Goal: Task Accomplishment & Management: Manage account settings

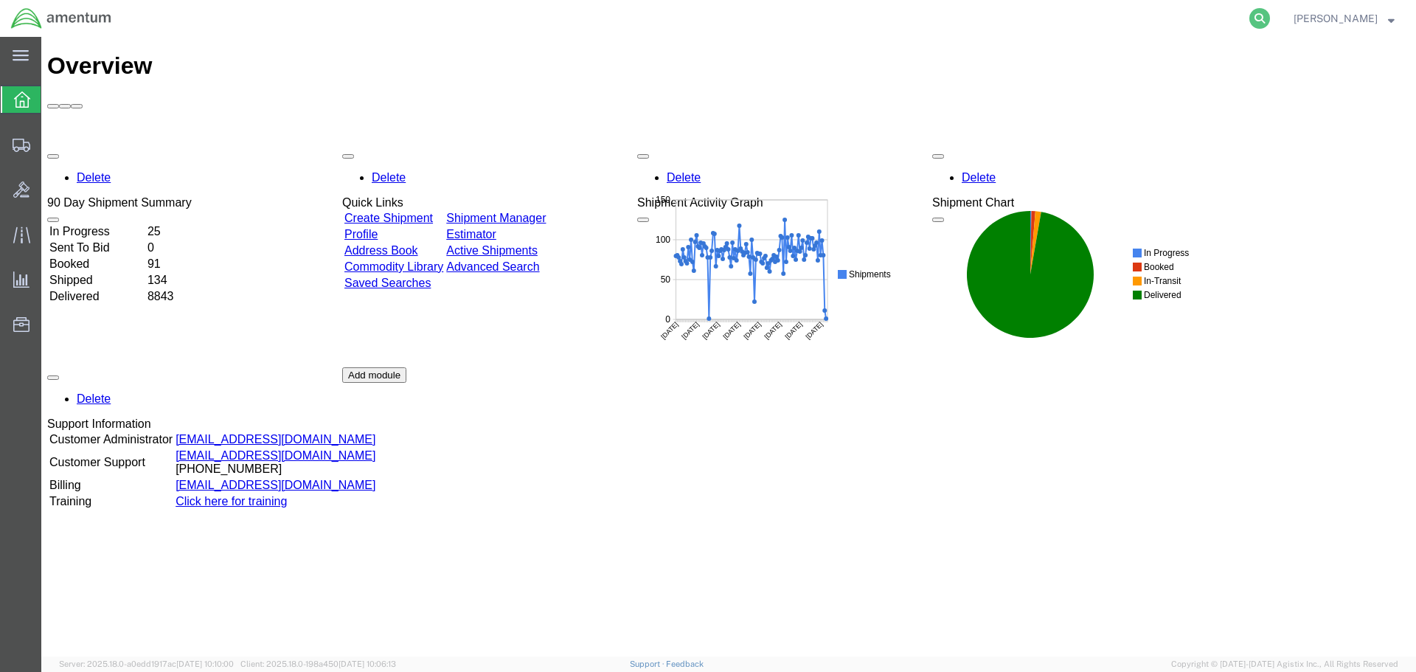
click at [1270, 17] on icon at bounding box center [1259, 18] width 21 height 21
click at [876, 27] on input "search" at bounding box center [1025, 18] width 448 height 35
click at [890, 21] on input "search" at bounding box center [1025, 18] width 448 height 35
type input "56685505"
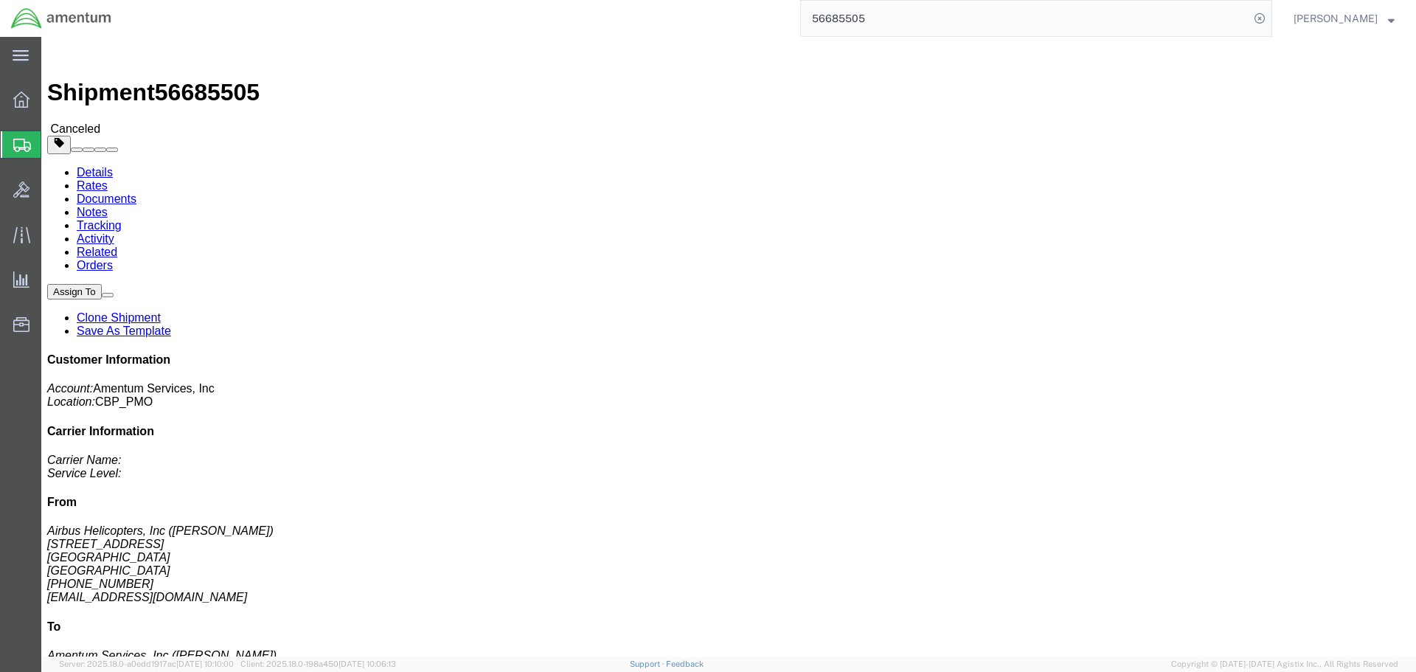
click button
click link "Clone Shipment"
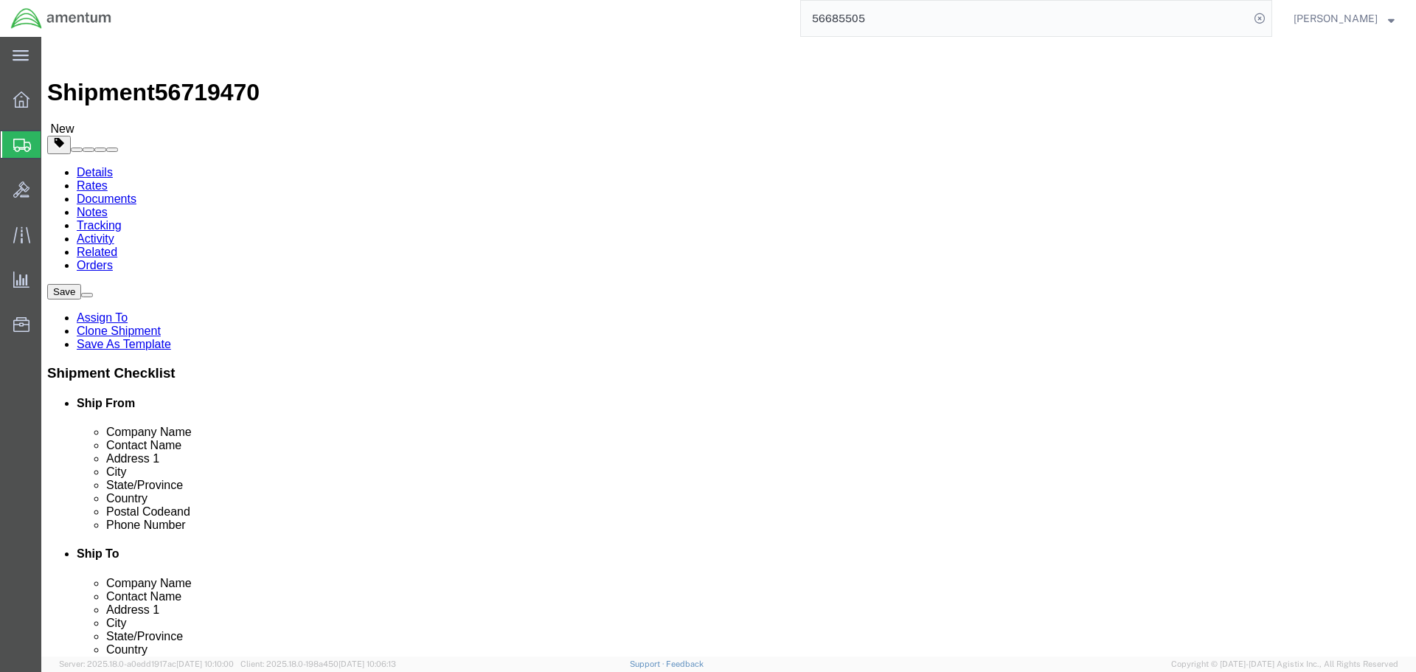
select select
select select "49831"
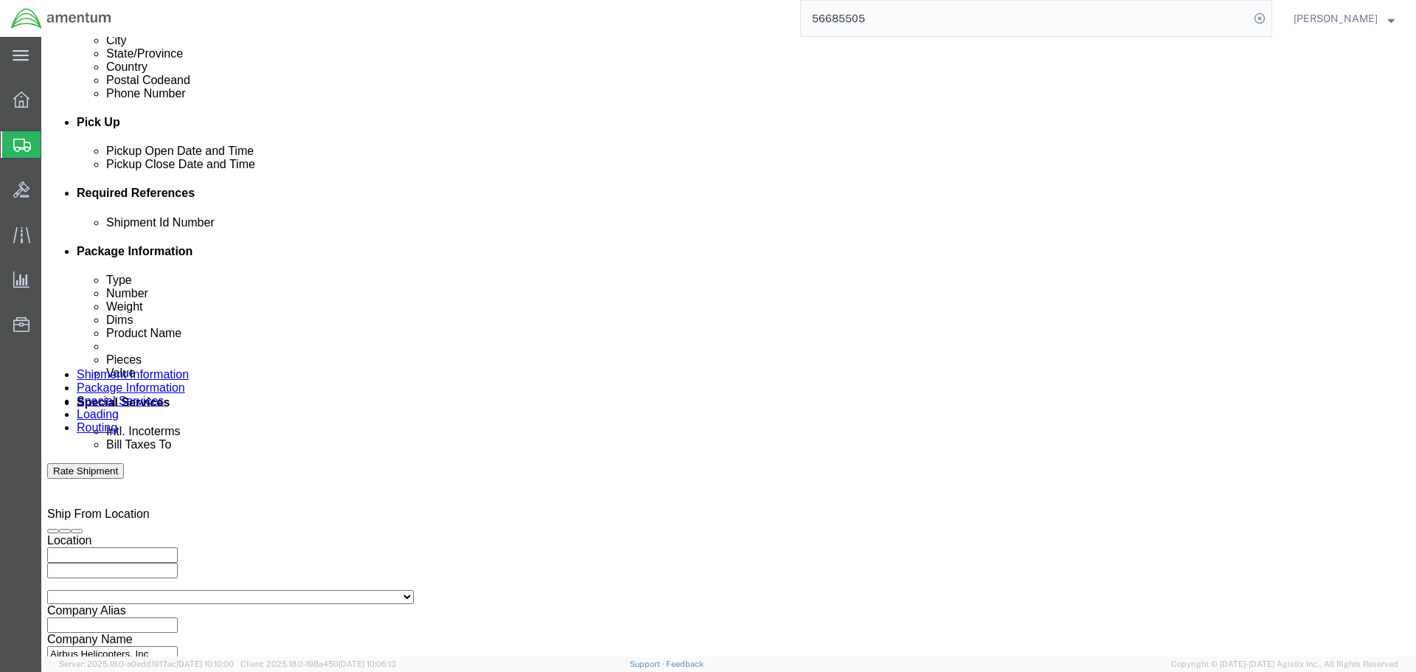
scroll to position [664, 0]
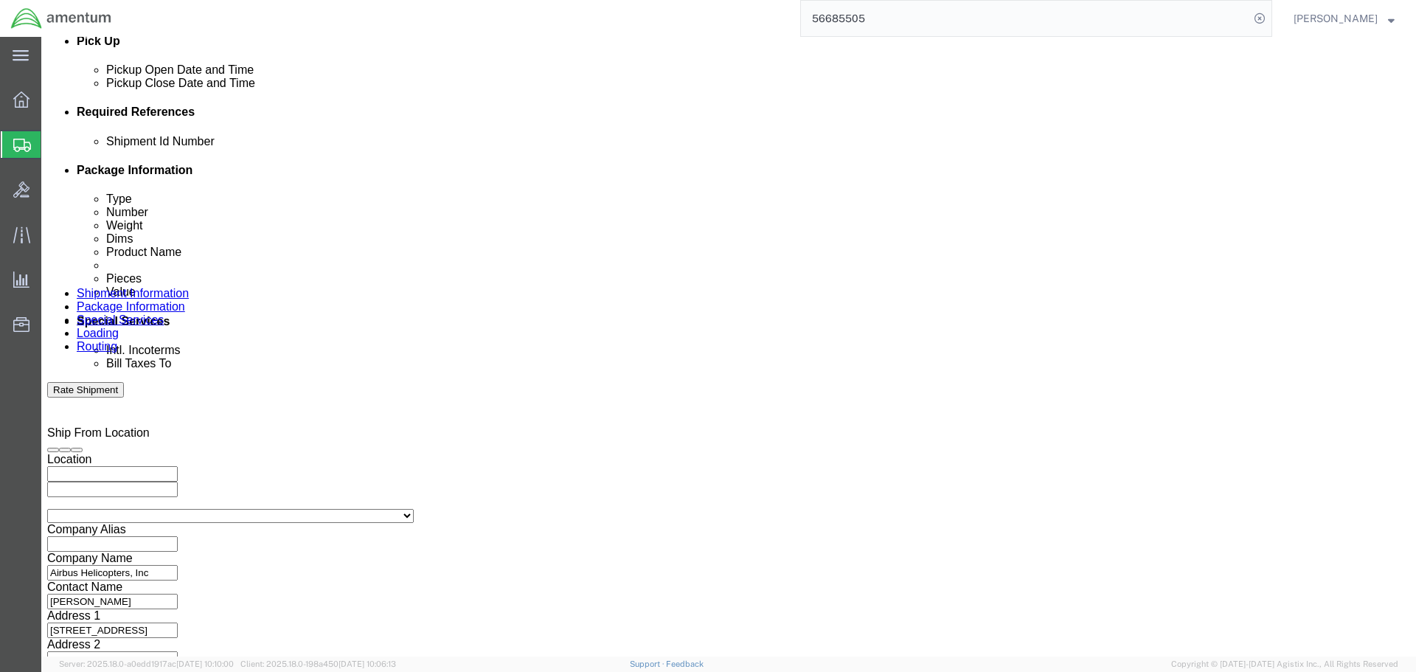
click div "[DATE] 2:42 PM"
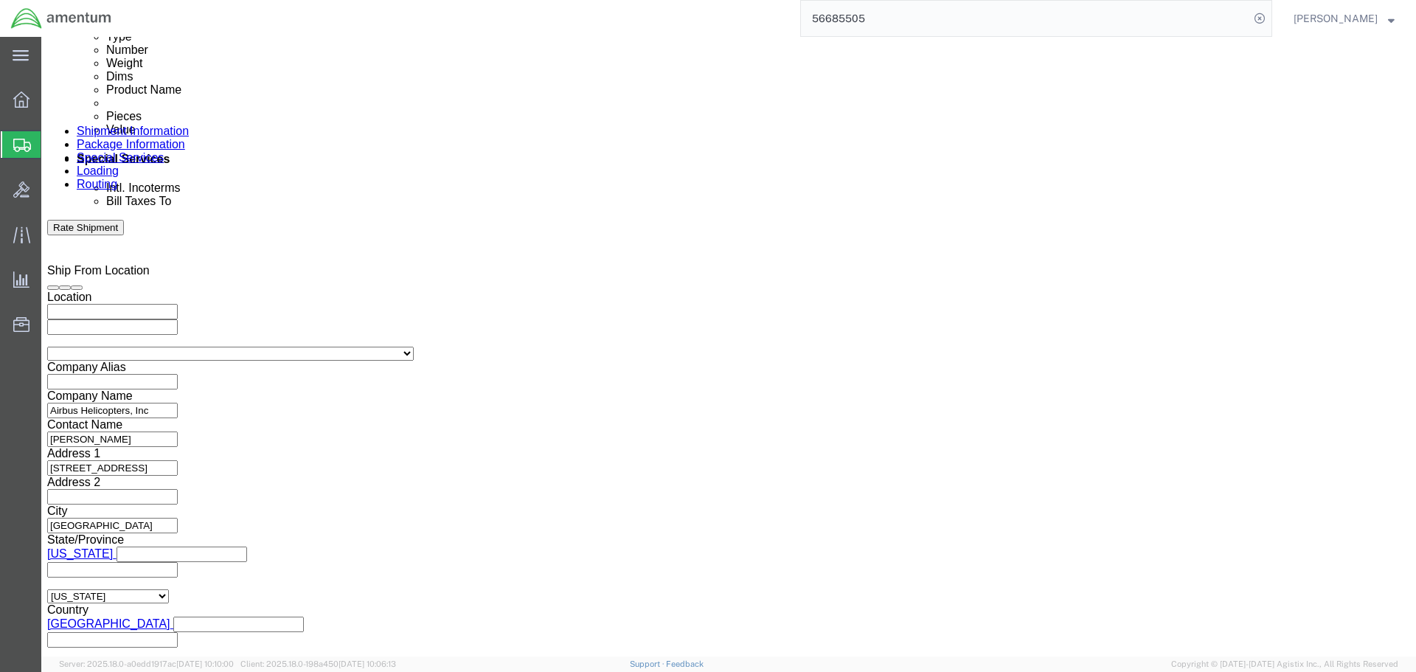
scroll to position [885, 0]
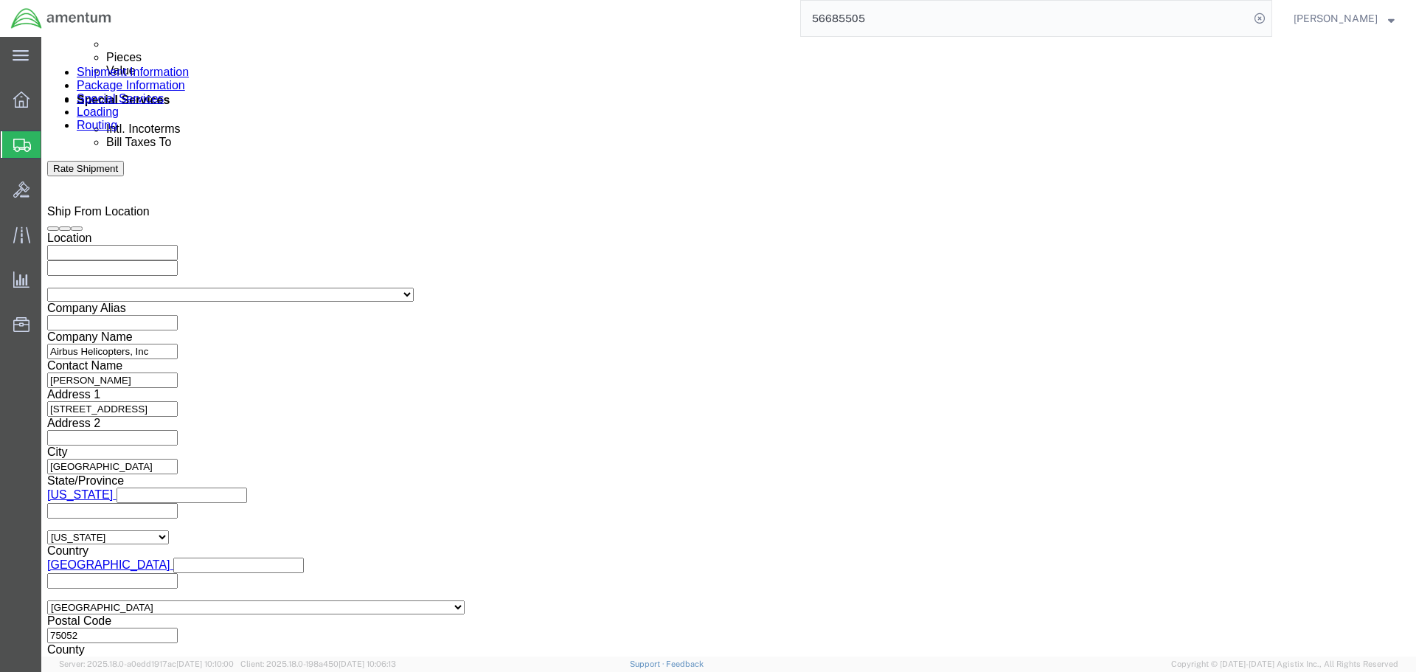
click input "2:42 PM"
type input "8:00 AM"
click button "Apply"
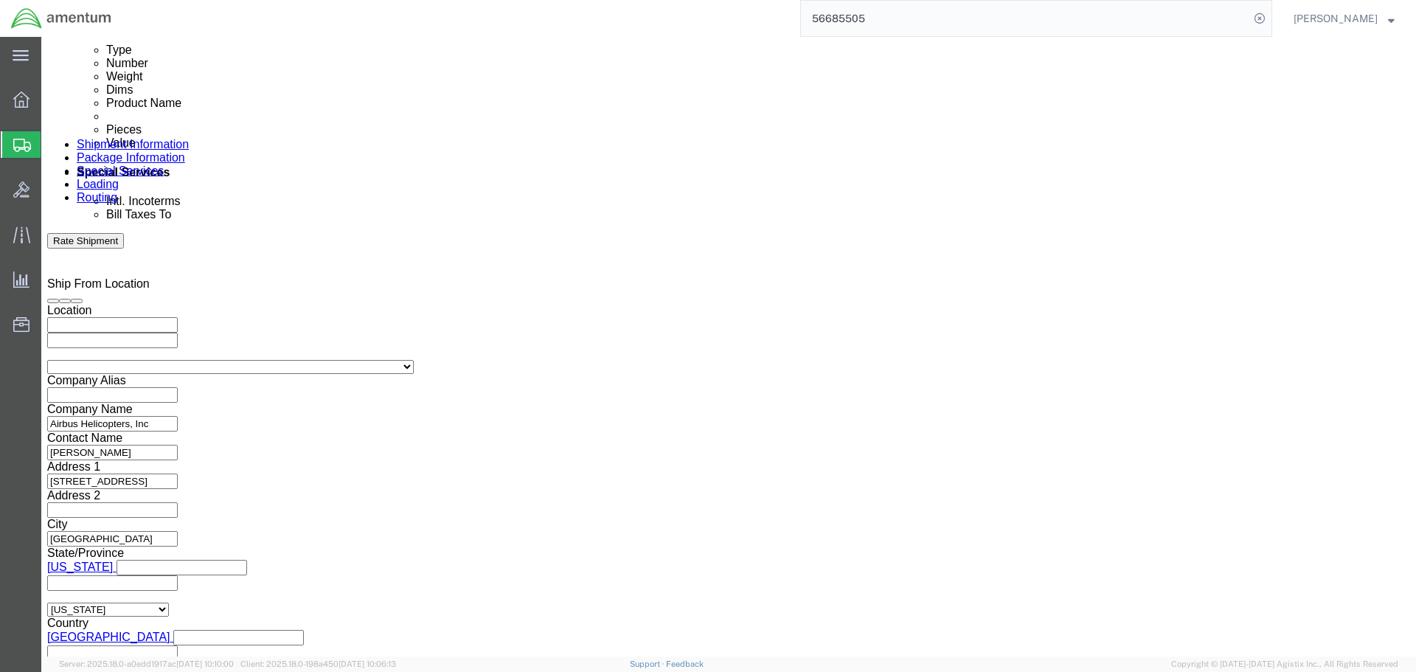
scroll to position [590, 0]
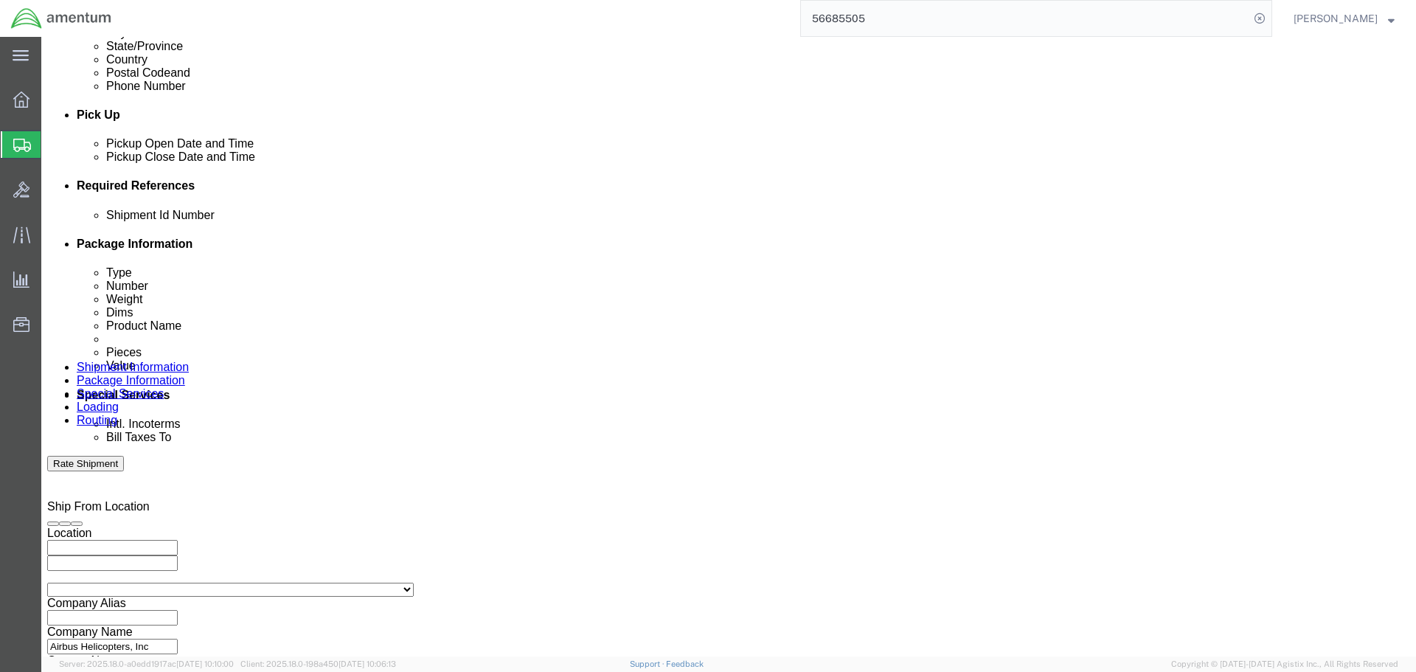
click div "[DATE] 9:00 AM"
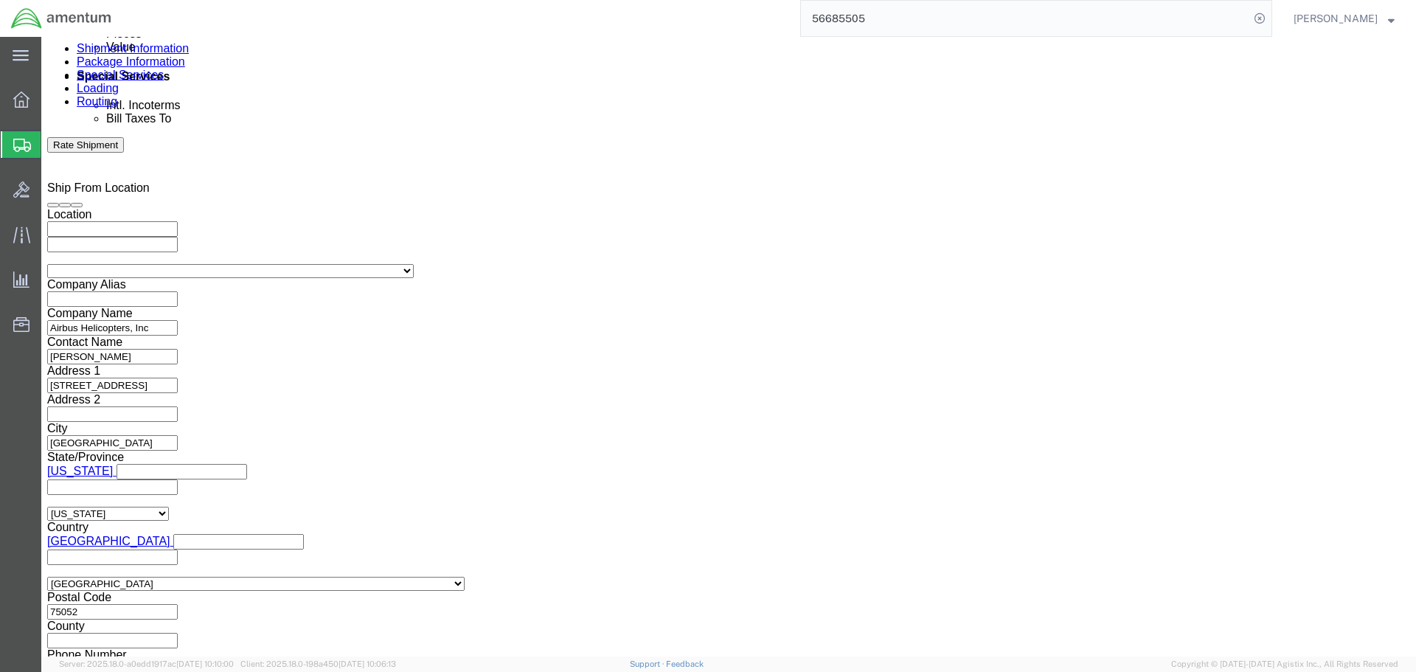
type input "4:00 PM"
click button "Apply"
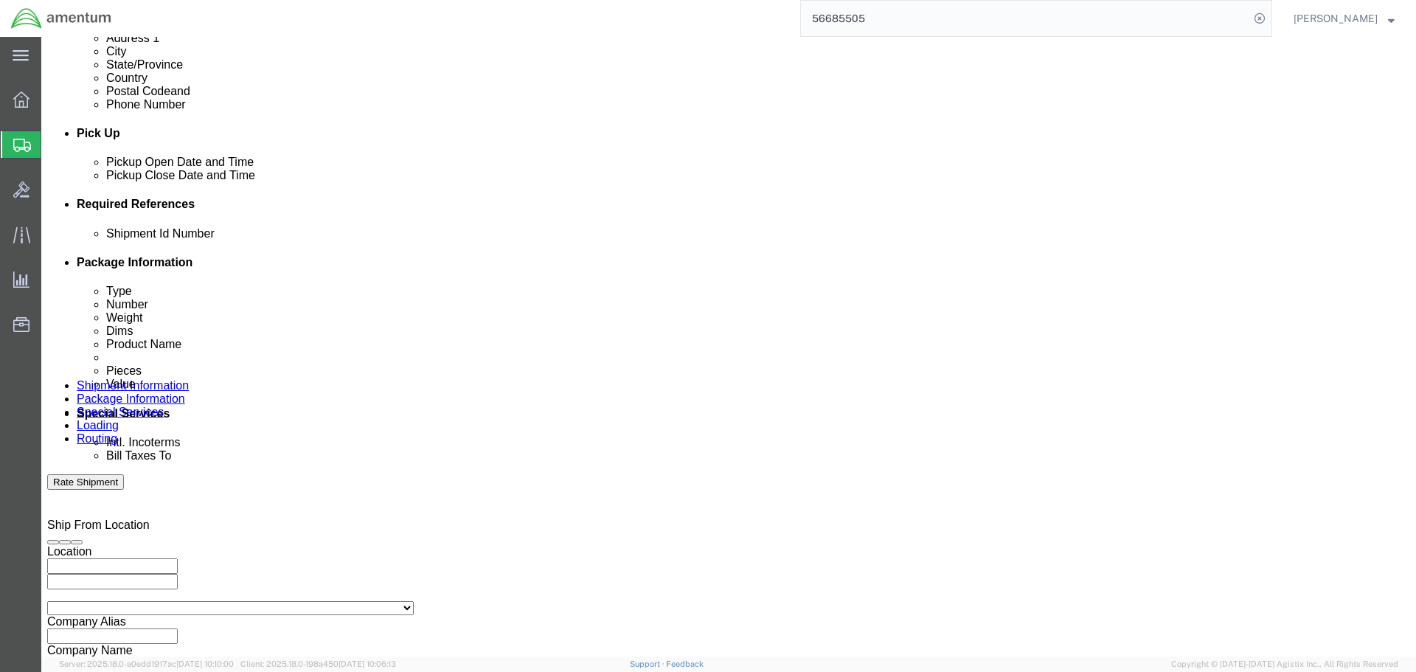
scroll to position [613, 0]
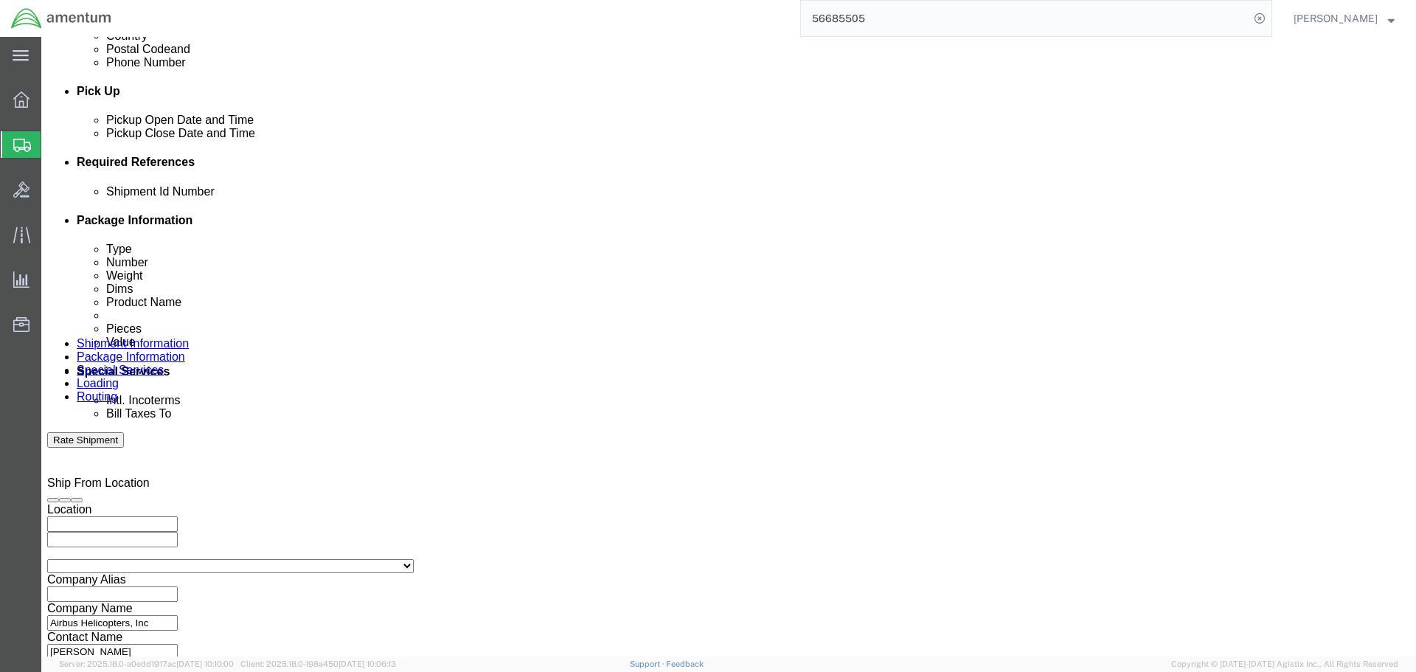
click div "[DATE] 5:00 PM"
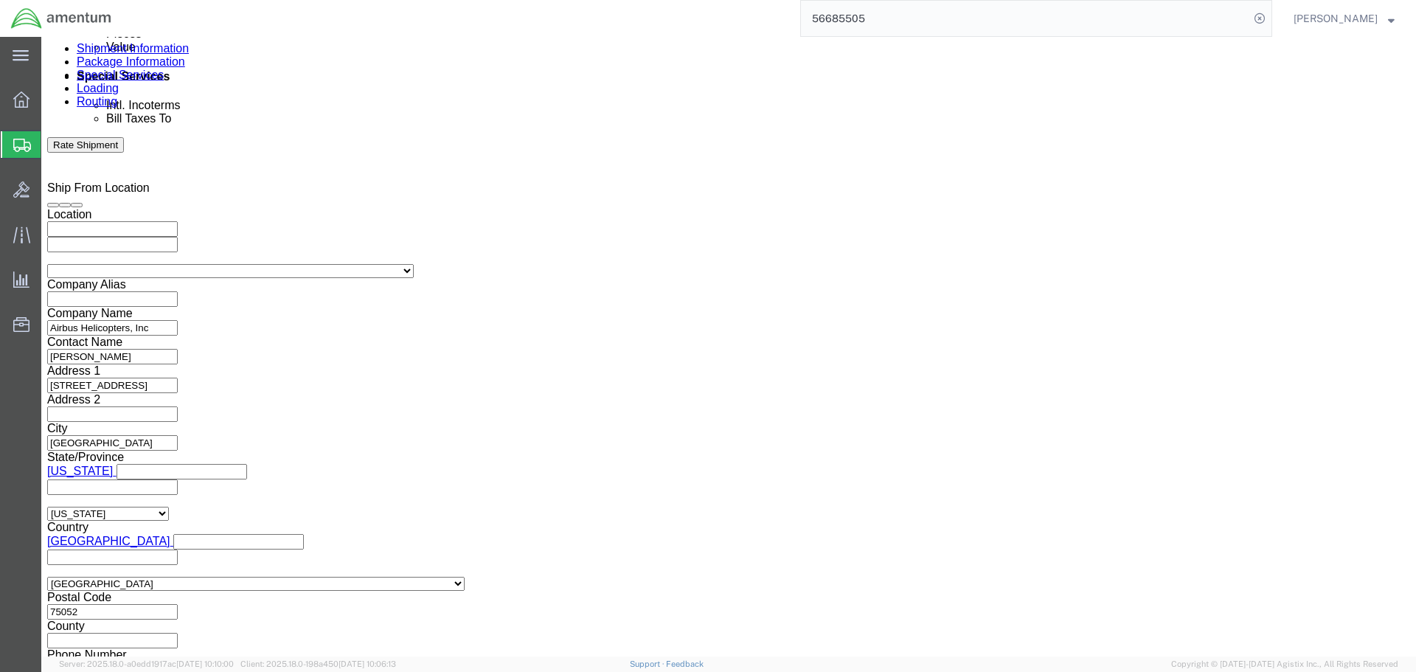
click input "5:00 PM"
type input "8:00 AM"
click button "Apply"
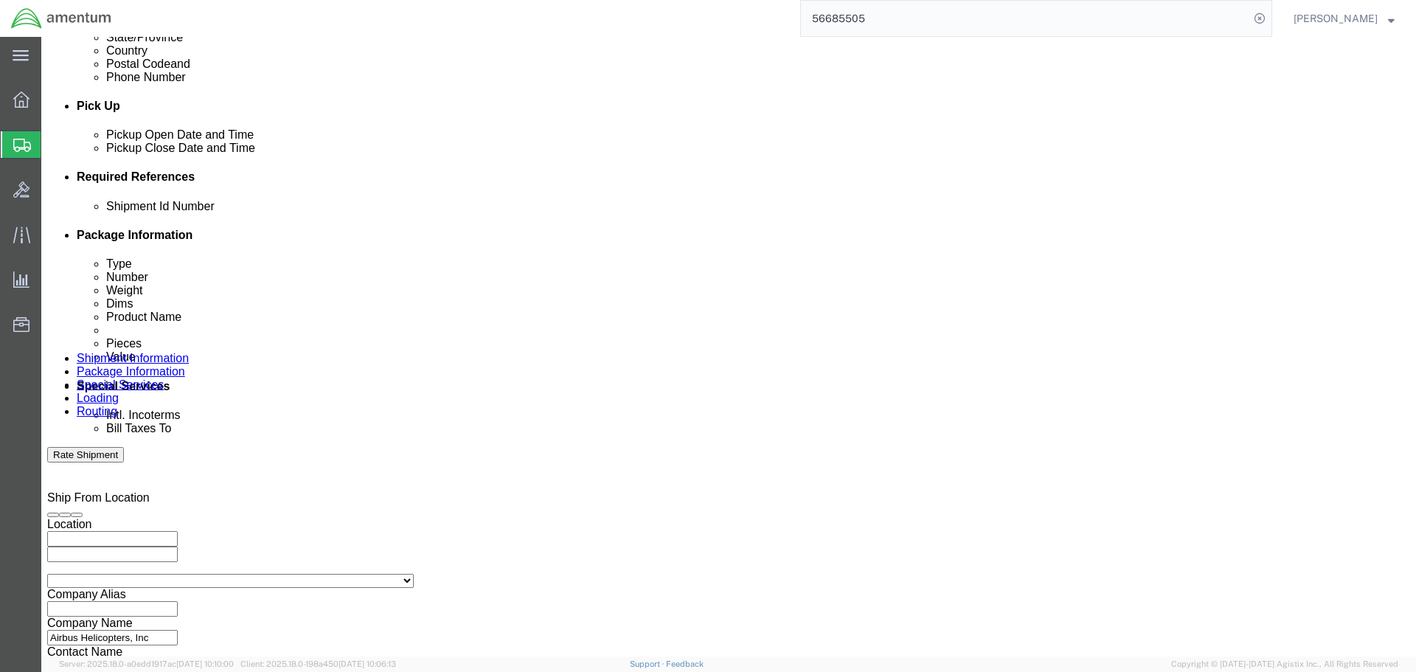
scroll to position [540, 0]
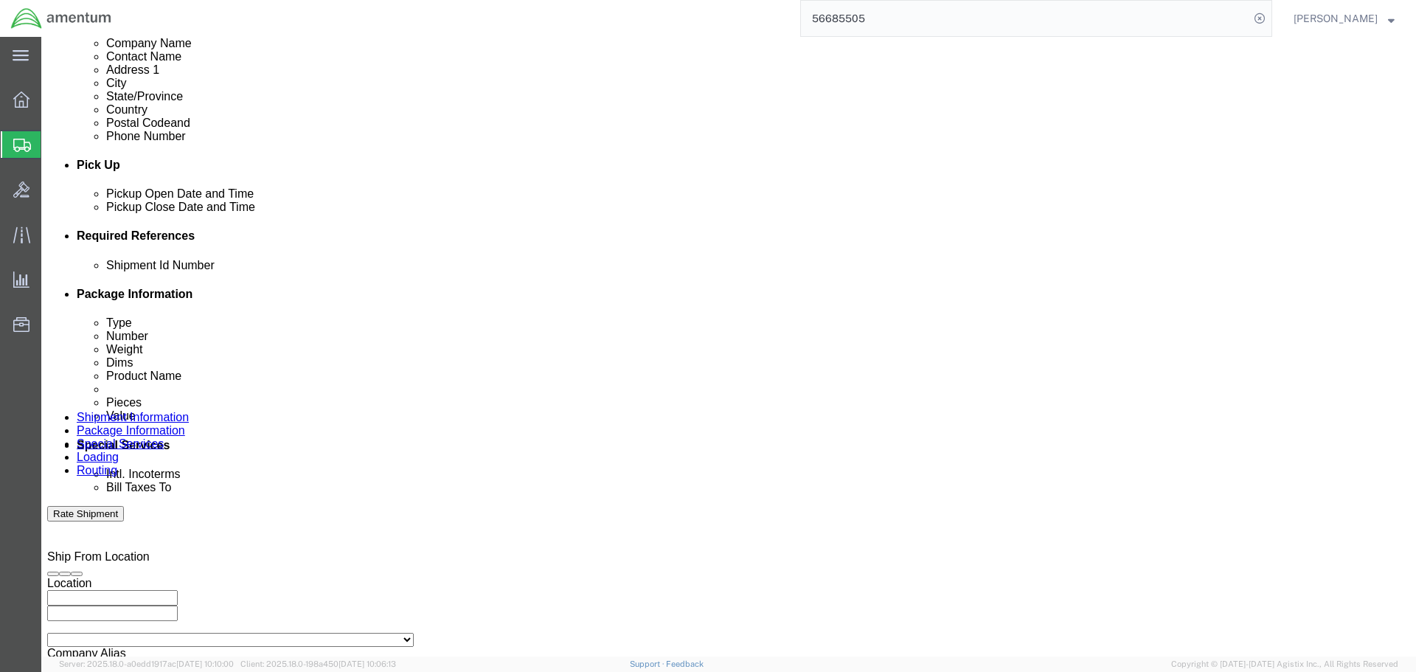
click div "[DATE] 9:00 AM"
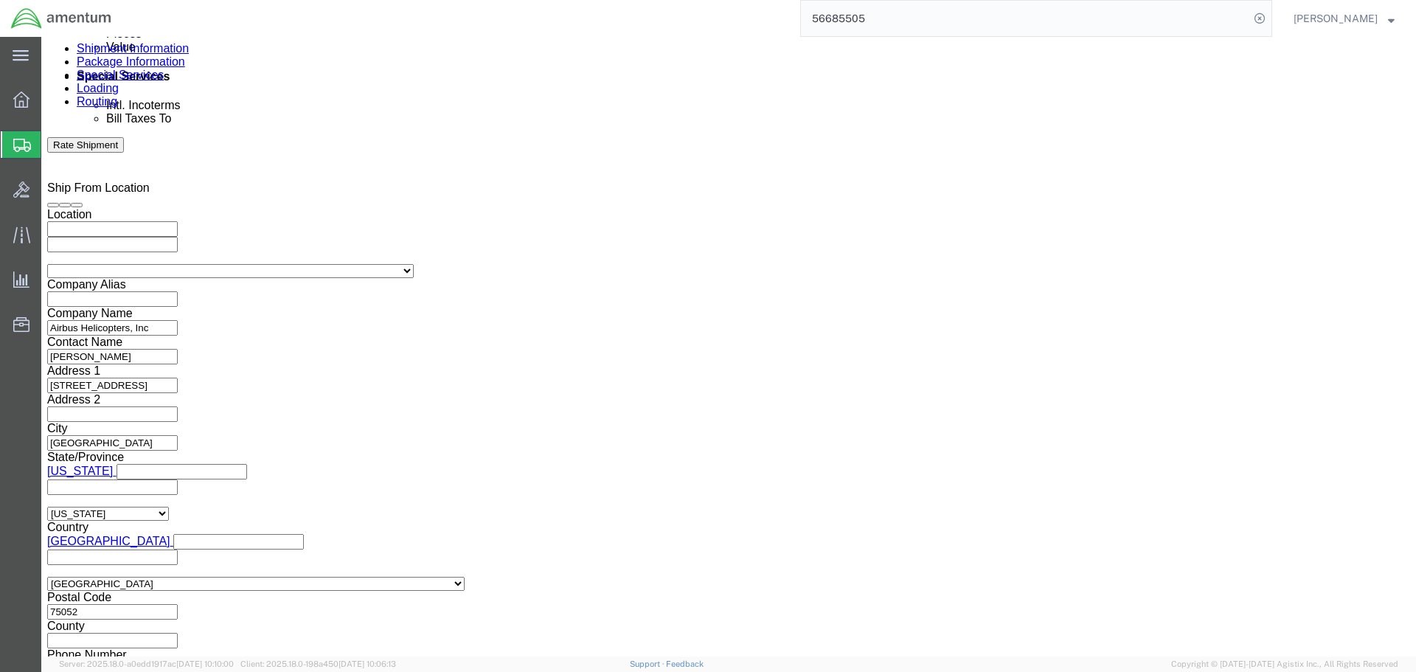
type input "4:00 PM"
click button "Apply"
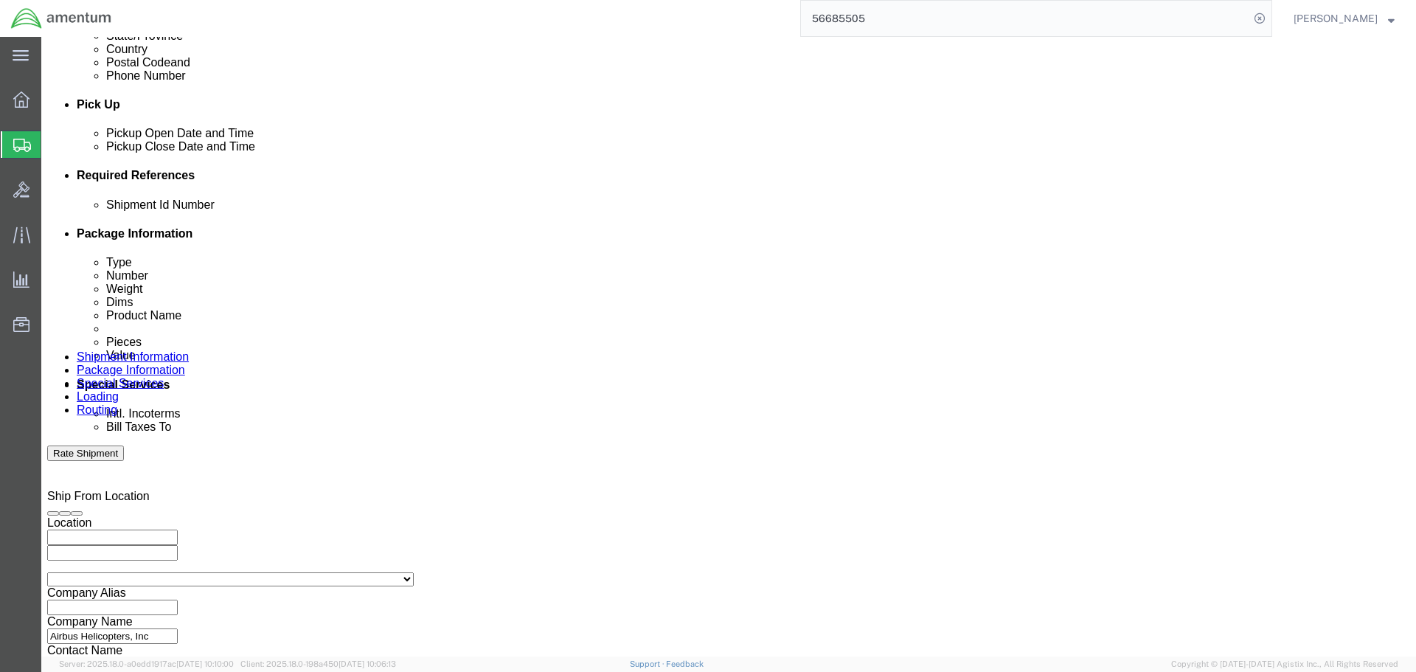
scroll to position [761, 0]
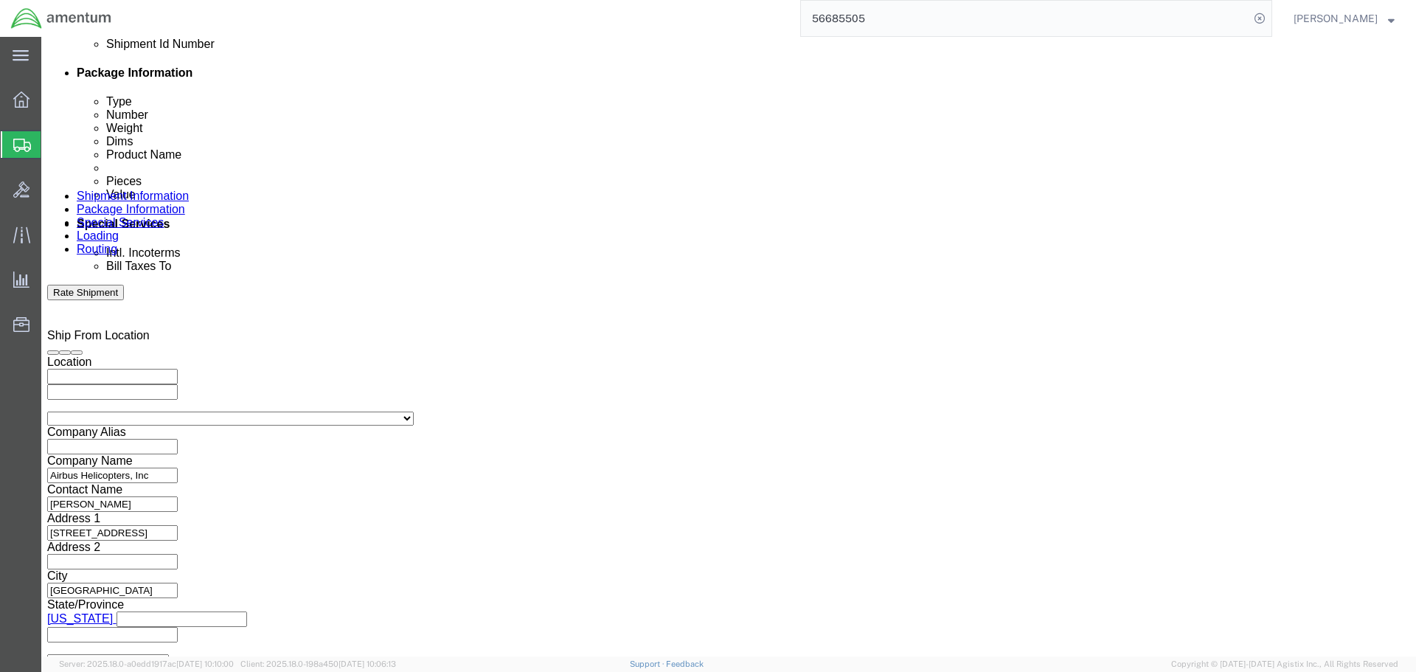
click button "Add reference"
click select "Select Account Type Activity ID Airline Appointment Number ASN Batch Request # …"
select select "DELNUM"
click select "Select Account Type Activity ID Airline Appointment Number ASN Batch Request # …"
click button "Add reference"
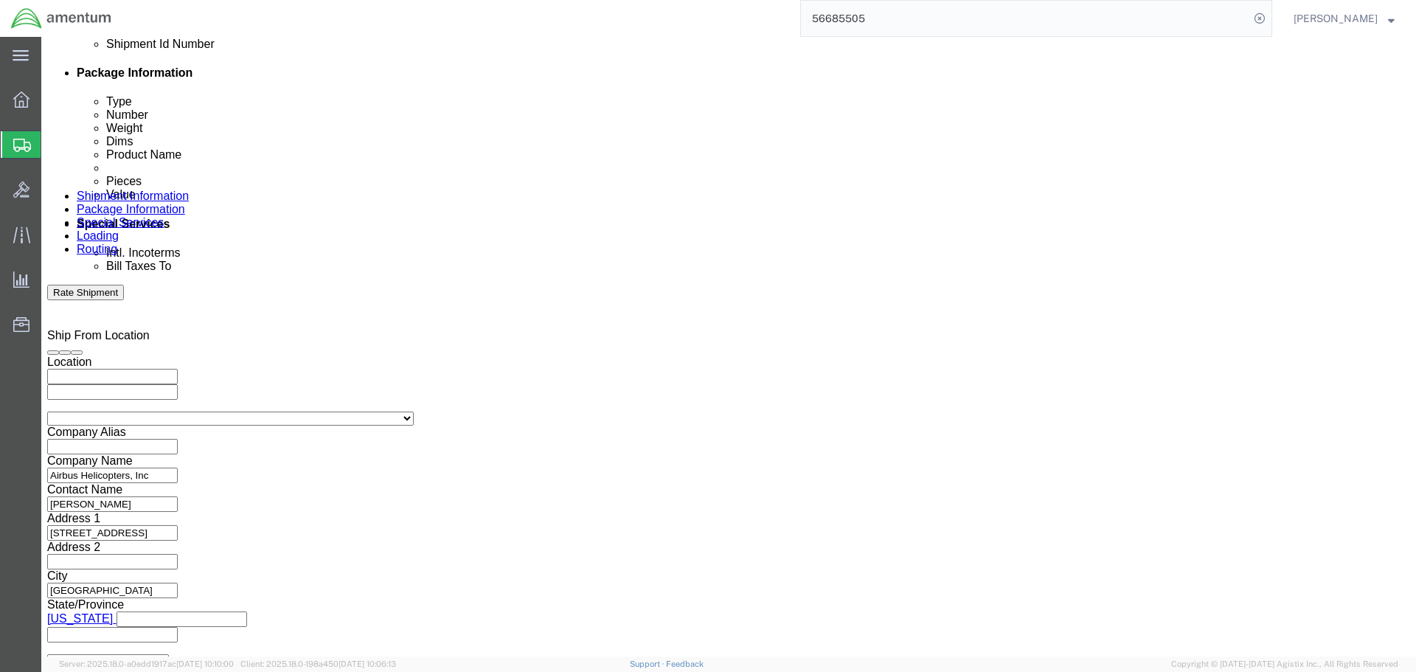
click select "Select Account Type Activity ID Airline Appointment Number ASN Batch Request # …"
select select "PICKUPNUM"
click select "Select Account Type Activity ID Airline Appointment Number ASN Batch Request # …"
click input "text"
click input "855738944"
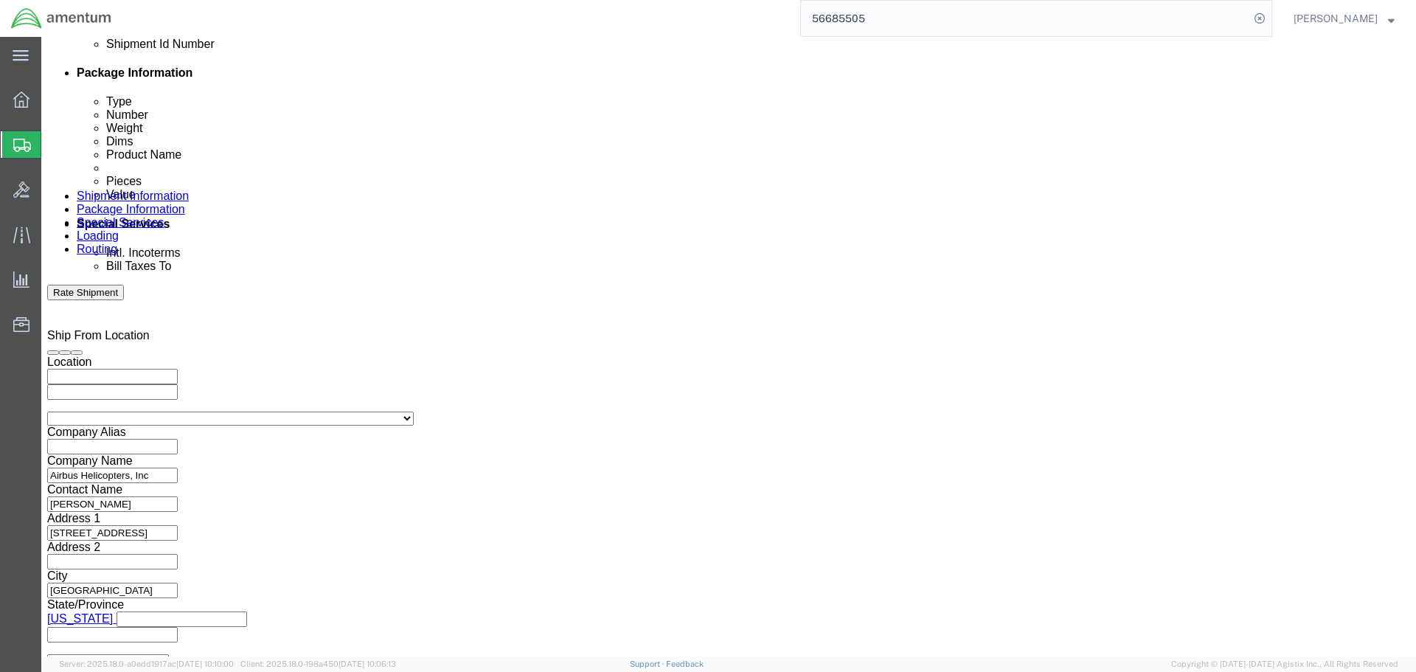
click input "855738944"
type input "855738944"
paste input "855738944"
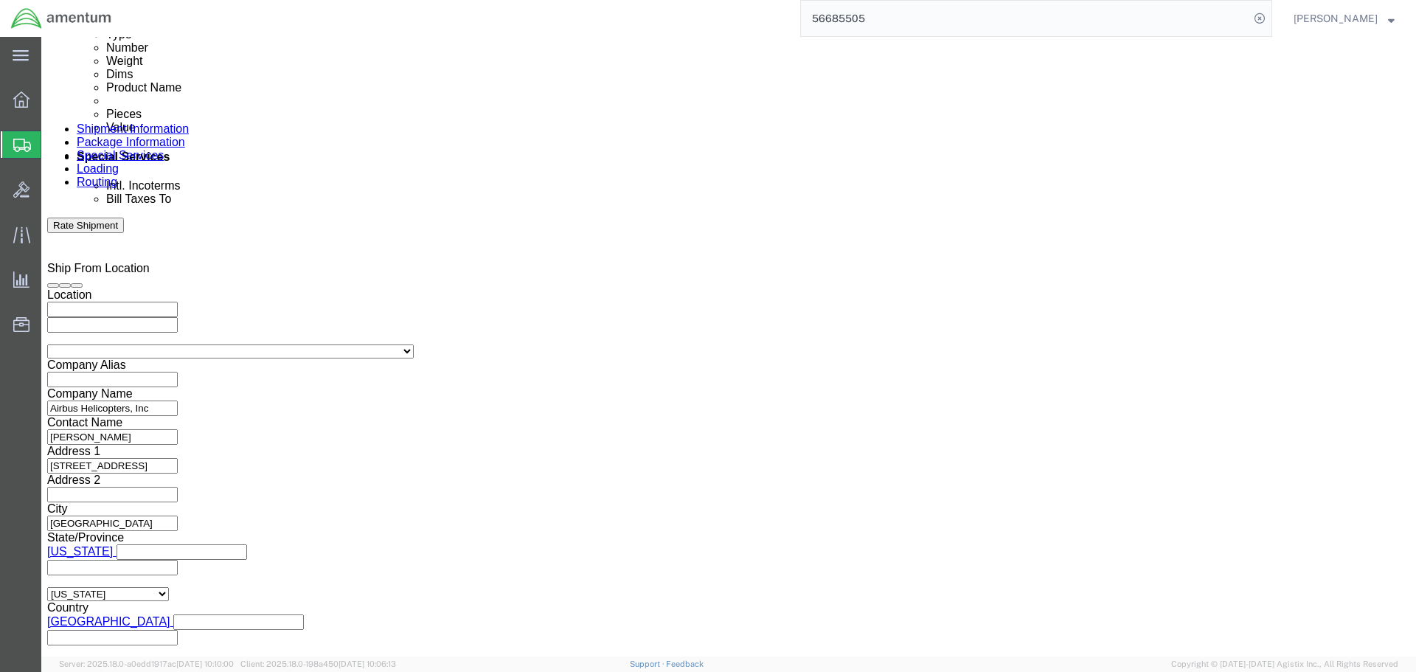
scroll to position [908, 0]
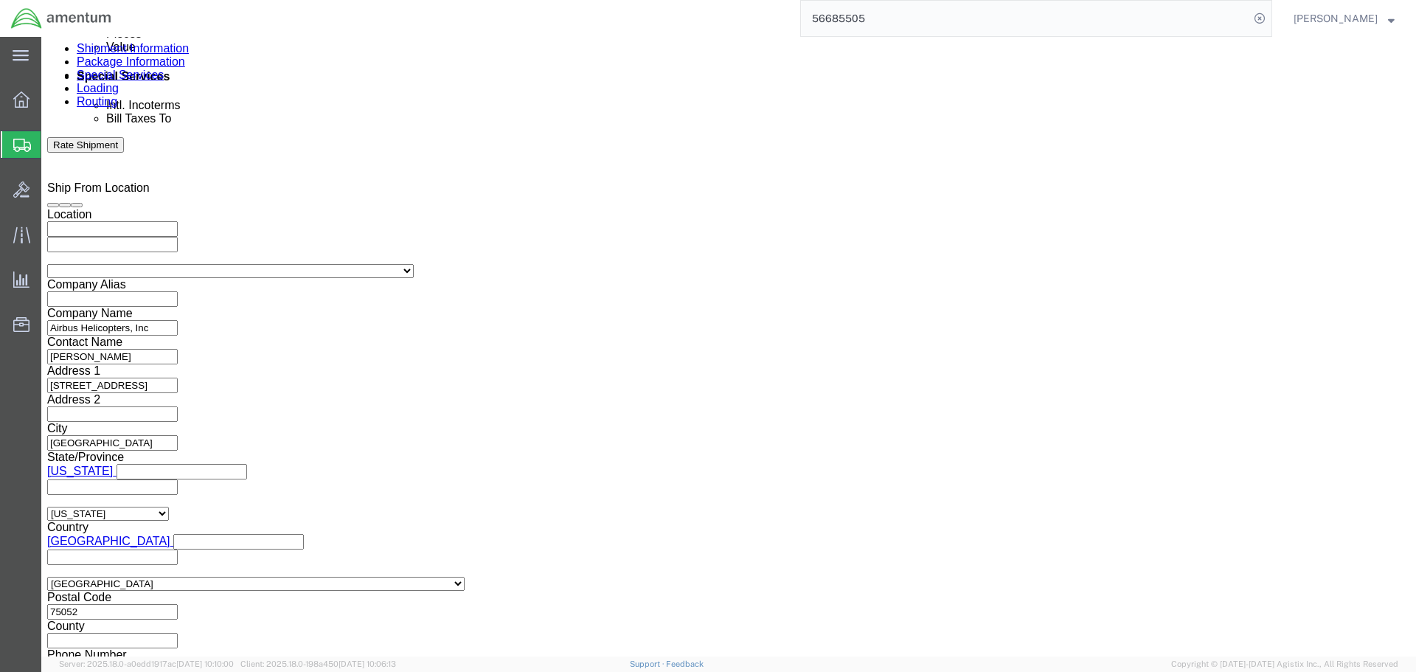
type input "855738944"
click button "Continue"
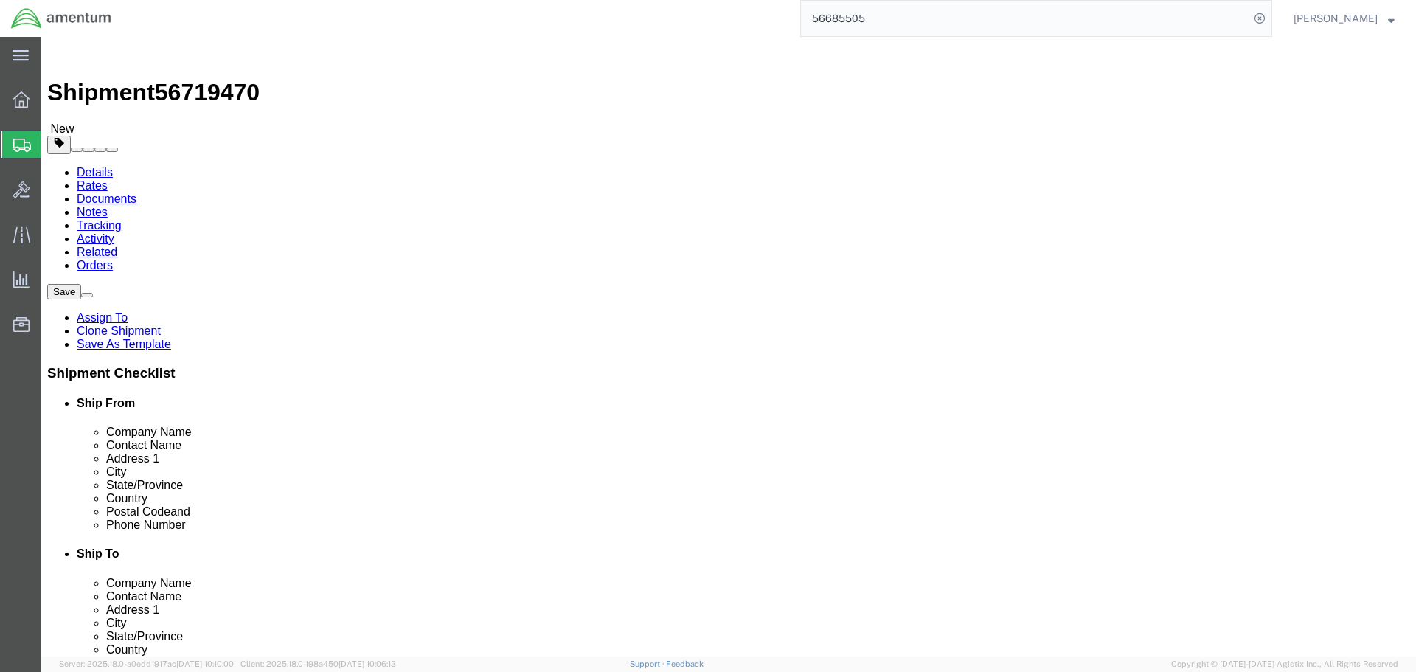
click dd "1.00 Each"
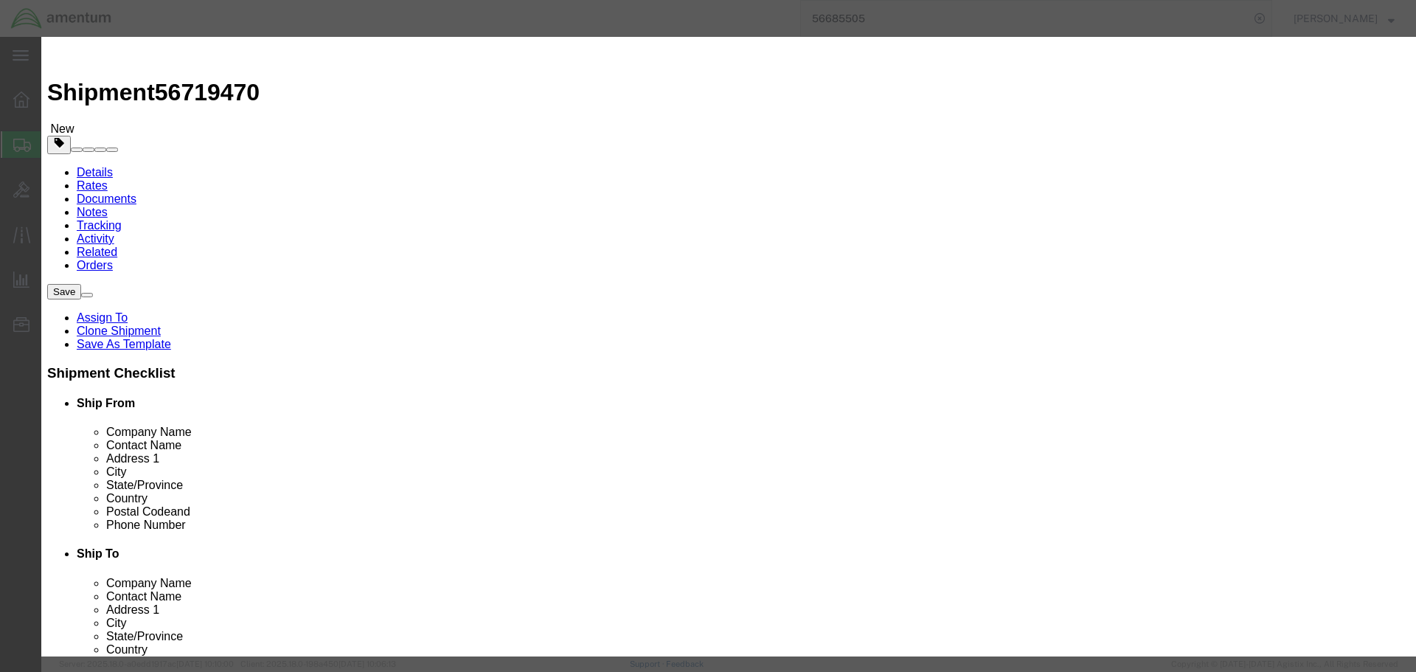
click button "Close"
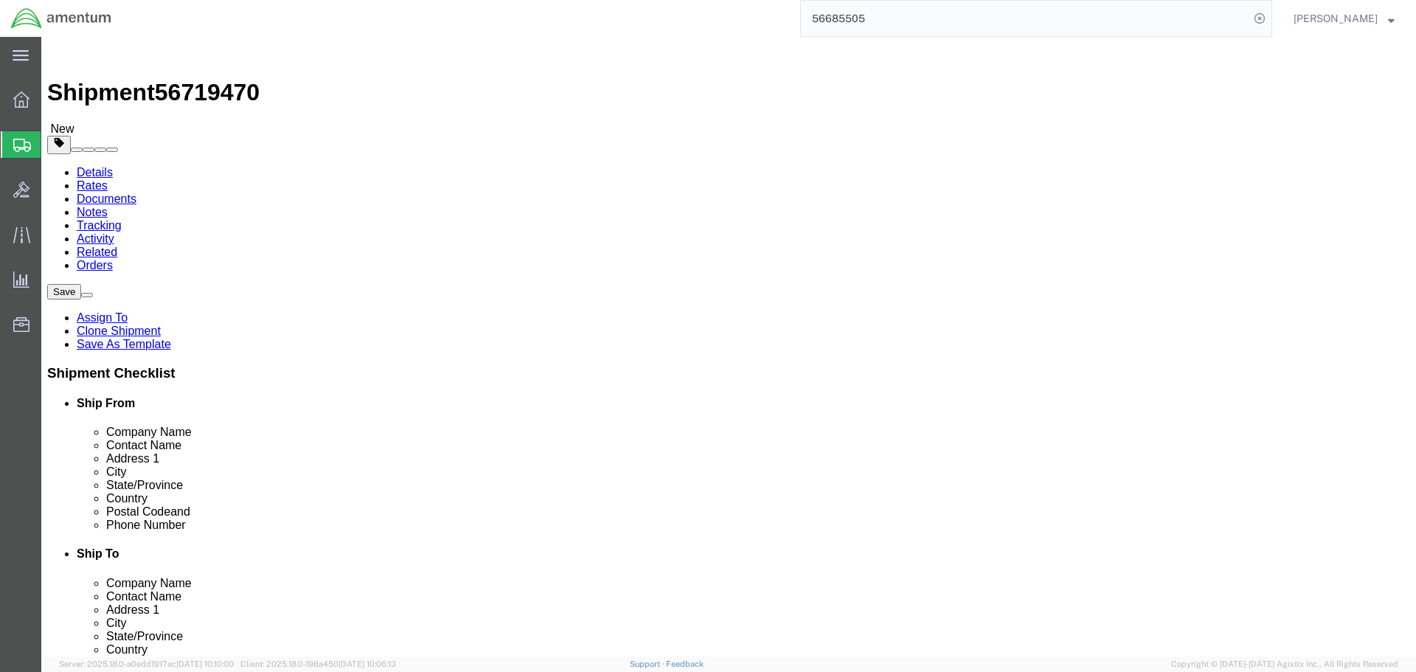
click button "Continue"
click link "Notes"
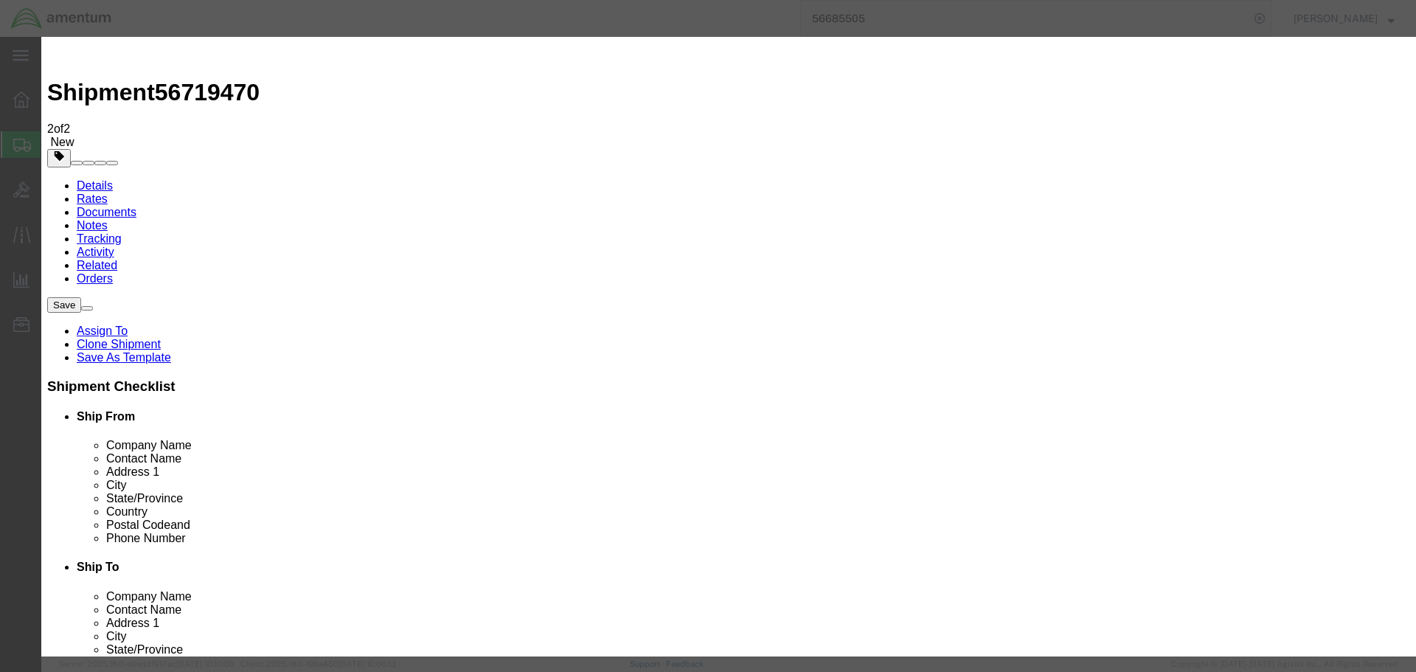
select select "BID_NOTES"
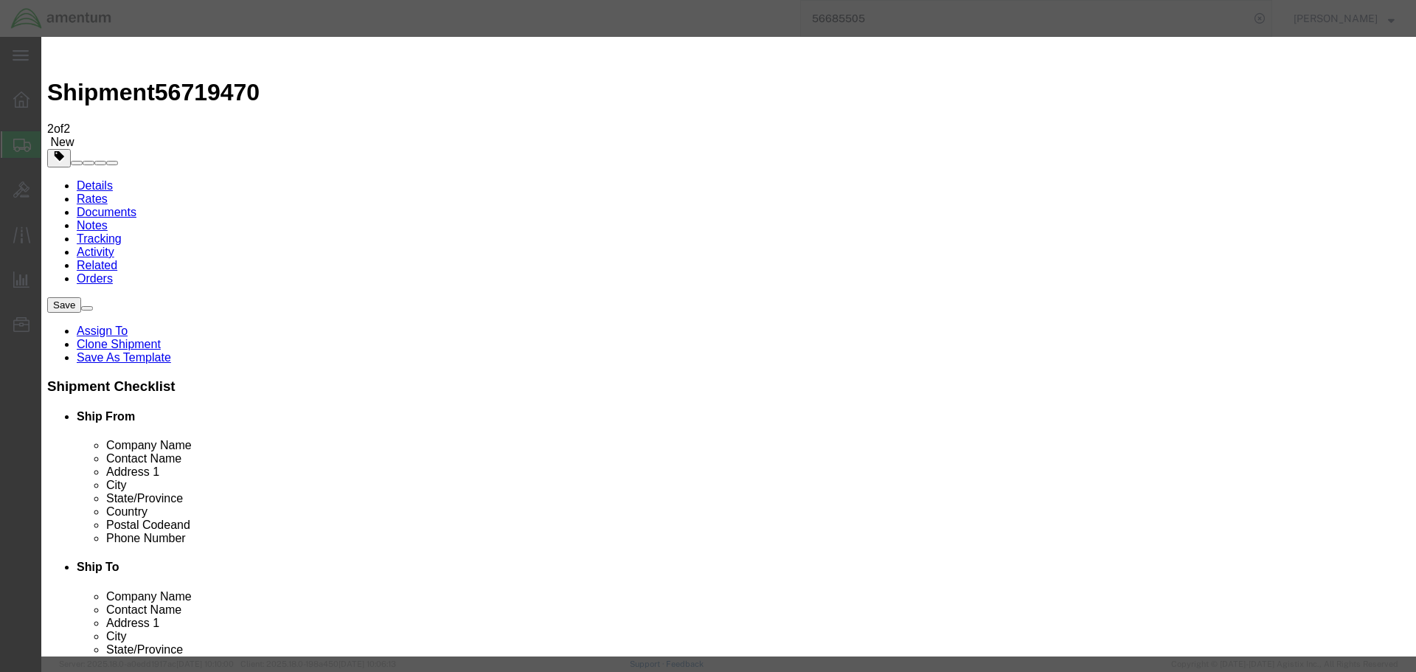
select select "PUBLIC"
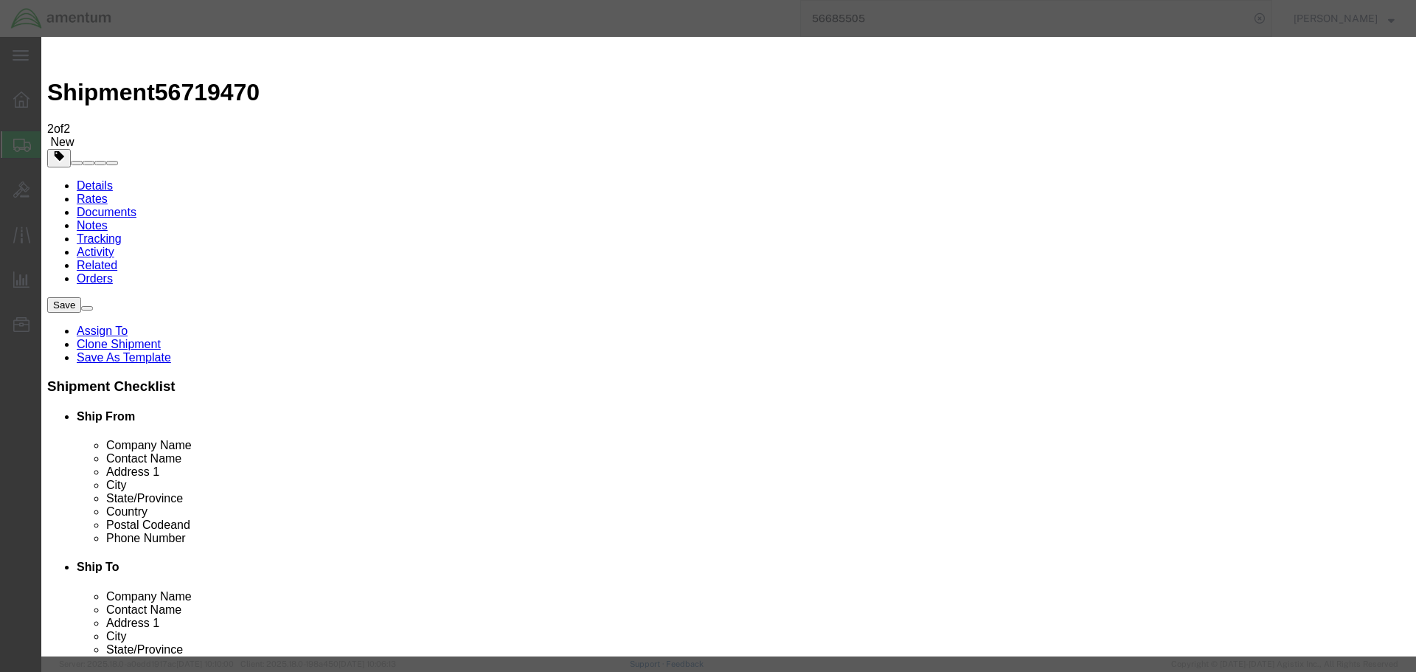
type textarea "Please ensure bid includes the insurance value of $120,000.00"
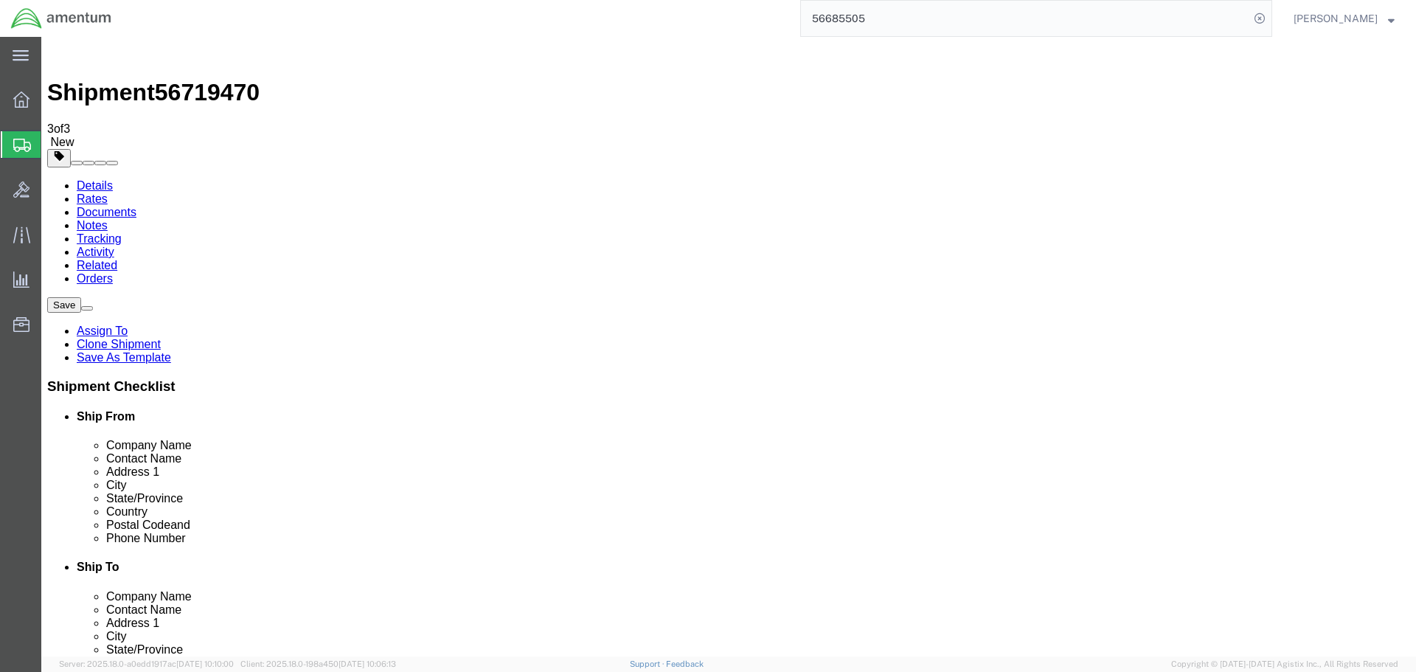
click at [217, 79] on span "56719470" at bounding box center [207, 92] width 105 height 27
copy span "56719470"
